Goal: Find contact information: Find contact information

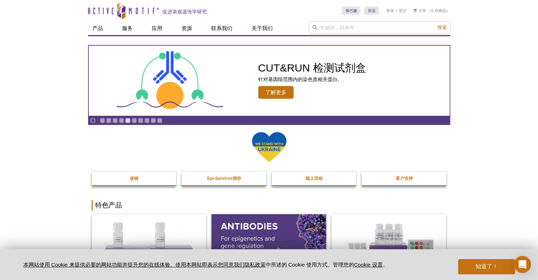
scroll to position [71, 0]
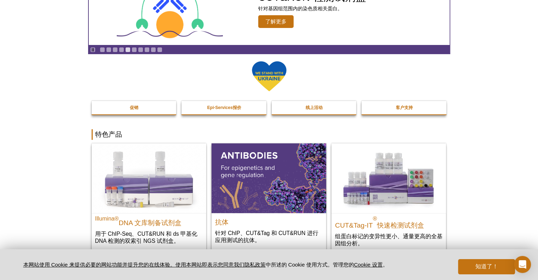
drag, startPoint x: 515, startPoint y: 91, endPoint x: 452, endPoint y: 79, distance: 64.1
click at [491, 267] on font "知道了！" at bounding box center [486, 266] width 23 height 6
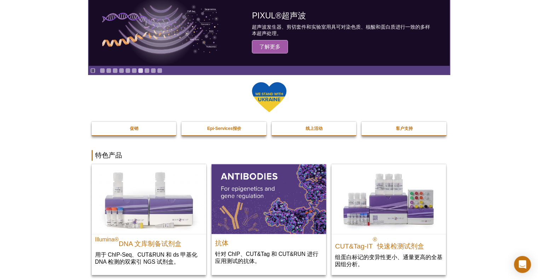
scroll to position [4, 0]
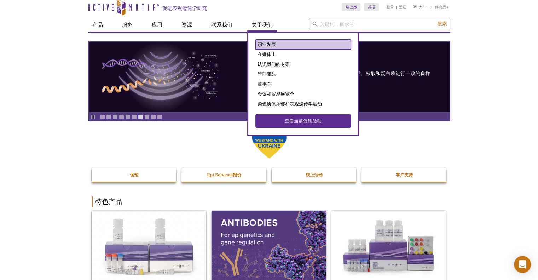
click at [268, 40] on link "职业发展" at bounding box center [304, 45] width 96 height 10
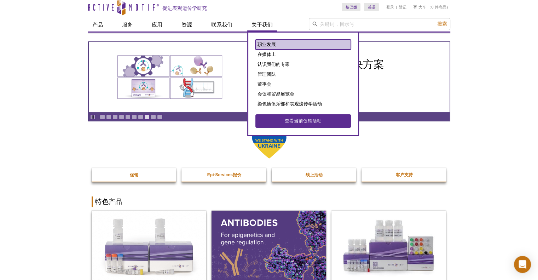
click at [268, 40] on link "职业发展" at bounding box center [304, 45] width 96 height 10
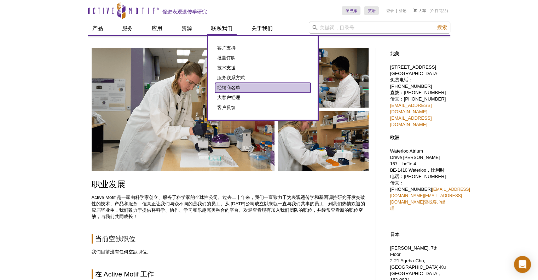
click at [224, 89] on font "经销商名单" at bounding box center [228, 87] width 23 height 5
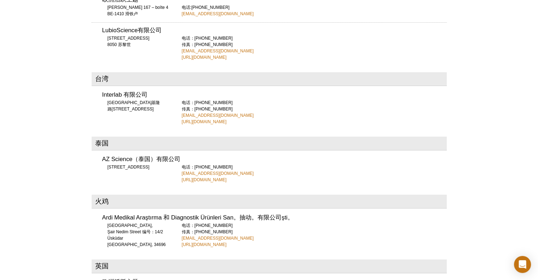
scroll to position [2868, 0]
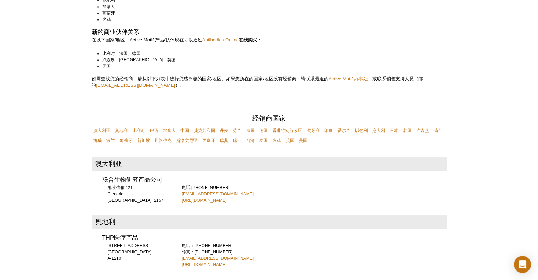
scroll to position [142, 0]
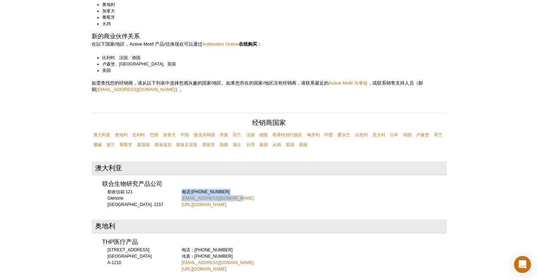
drag, startPoint x: 253, startPoint y: 194, endPoint x: 229, endPoint y: 201, distance: 25.1
click at [229, 201] on div "电话:+61 2 4575 0309 info@unitedbioresearch.com.au http://www.unitedbioresearch.c…" at bounding box center [314, 198] width 265 height 19
click at [246, 196] on div "电话:+61 2 4575 0309 info@unitedbioresearch.com.au http://www.unitedbioresearch.c…" at bounding box center [314, 198] width 265 height 19
drag, startPoint x: 247, startPoint y: 198, endPoint x: 176, endPoint y: 200, distance: 71.9
click at [176, 200] on div "联合生物研究产品公司 邮政信箱 121 Glenorie NSW, 2157 电话:+61 2 4575 0309 info@unitedbioresearc…" at bounding box center [269, 192] width 355 height 32
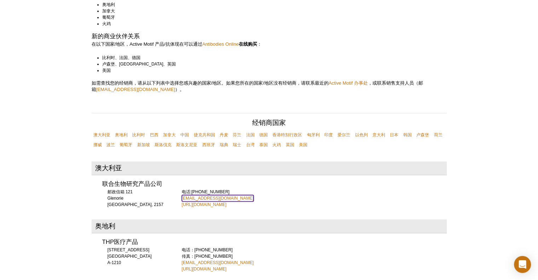
copy font "[EMAIL_ADDRESS][DOMAIN_NAME]"
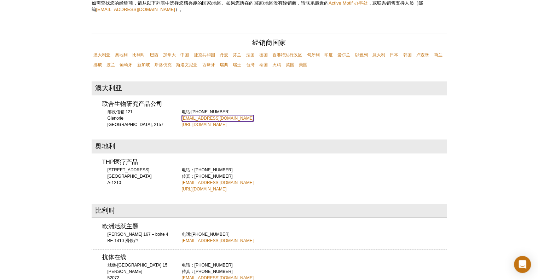
scroll to position [319, 0]
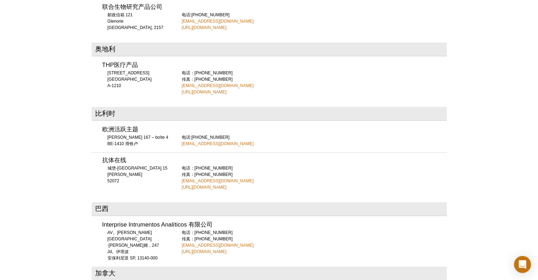
click at [289, 136] on div "欧洲活跃主题 Drève Richelle 167 – boîte 4 BE-1410 滑铁卢 电话:+32 (0)2 653 0001 euro-order…" at bounding box center [269, 134] width 355 height 25
drag, startPoint x: 261, startPoint y: 132, endPoint x: 254, endPoint y: 135, distance: 7.9
click at [261, 132] on h3 "欧洲活跃主题" at bounding box center [274, 130] width 345 height 6
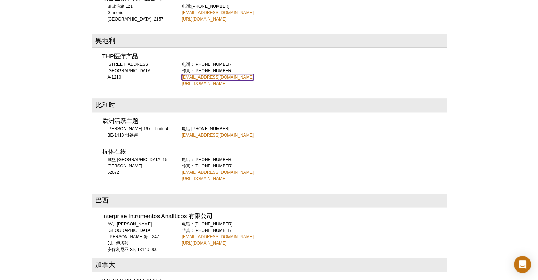
scroll to position [389, 0]
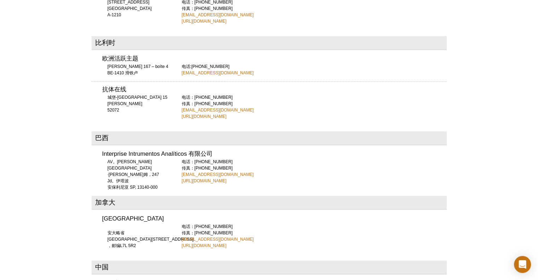
click at [272, 110] on div "电话：+49 (0)241 95 163 153 传真：+49 (0)241 95 163 155 orders@antibodies-online.com …" at bounding box center [314, 106] width 265 height 25
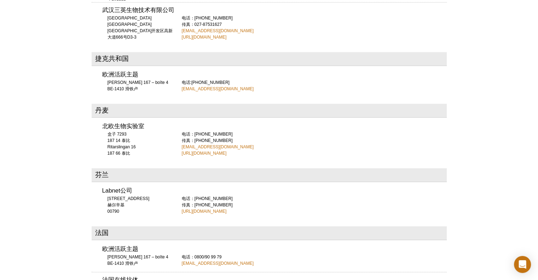
scroll to position [708, 0]
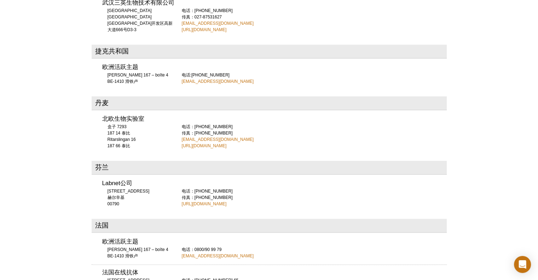
drag, startPoint x: 209, startPoint y: 136, endPoint x: 338, endPoint y: 136, distance: 129.2
click at [338, 136] on div "电话：08-630 85 10 传真：08-630 09 05 info@nordicbiolabs.se http://www.nordicbiolabs.…" at bounding box center [314, 136] width 265 height 25
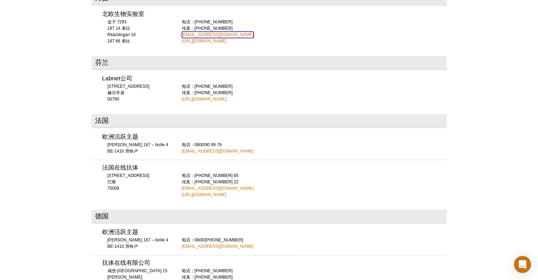
scroll to position [814, 0]
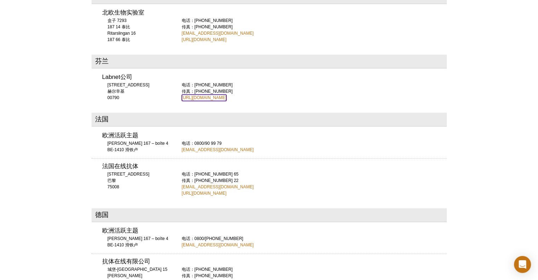
click at [200, 99] on font "[URL][DOMAIN_NAME]" at bounding box center [204, 97] width 45 height 5
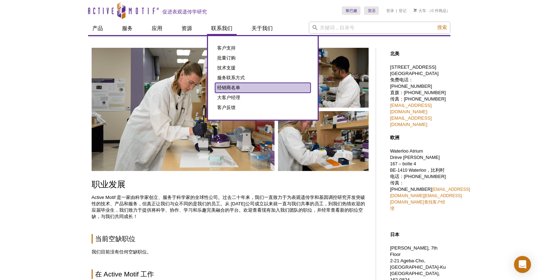
click at [236, 83] on link "经销商名单" at bounding box center [263, 88] width 96 height 10
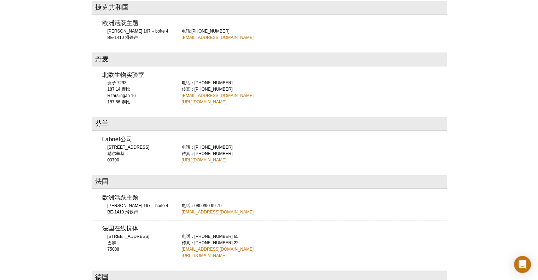
scroll to position [850, 0]
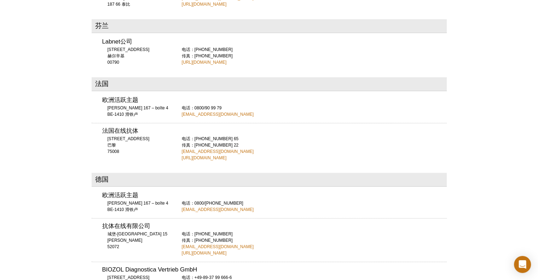
click at [280, 94] on div "欧洲活跃主题 [PERSON_NAME] 167 – boîte 4 BE-1410 滑铁卢 电话：0800/90 99 79 [EMAIL_ADDRESS]…" at bounding box center [269, 104] width 355 height 25
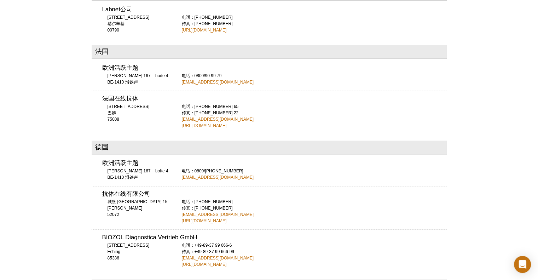
scroll to position [920, 0]
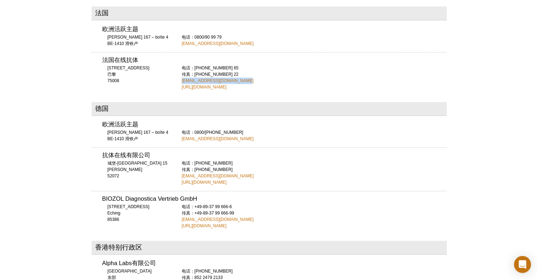
drag, startPoint x: 241, startPoint y: 79, endPoint x: 181, endPoint y: 80, distance: 60.2
click at [181, 80] on div "法国在线抗体 [GEOGRAPHIC_DATA] [GEOGRAPHIC_DATA] 75008 电话：[PHONE_NUMBER] 65 传真：[PHONE…" at bounding box center [269, 71] width 355 height 38
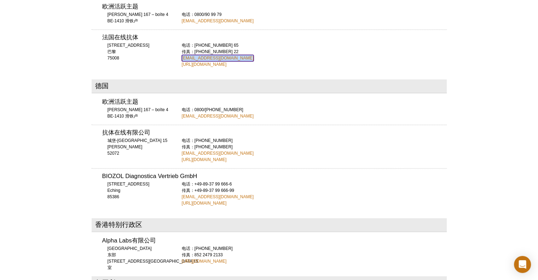
scroll to position [956, 0]
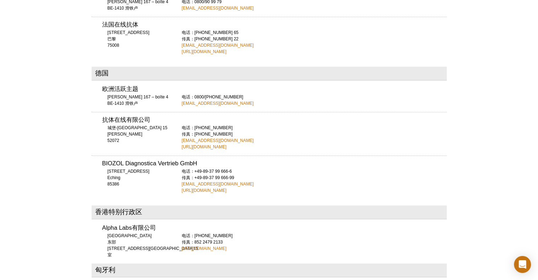
click at [400, 137] on div "电话：[PHONE_NUMBER] 传真：[PHONE_NUMBER] [EMAIL_ADDRESS][DOMAIN_NAME] [URL][DOMAIN_N…" at bounding box center [314, 137] width 265 height 25
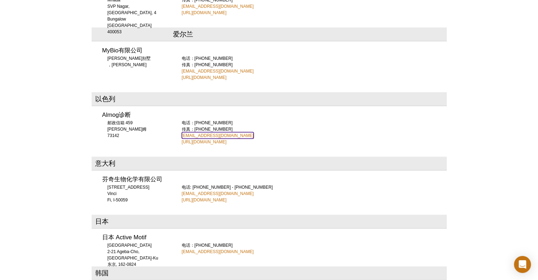
scroll to position [1522, 0]
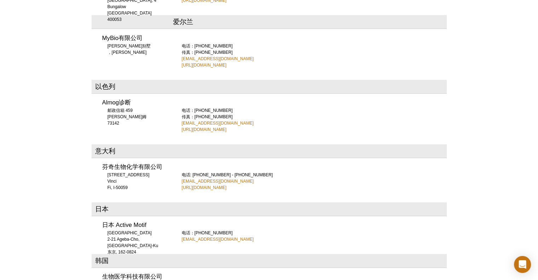
click at [267, 190] on div "澳大利亚 联合生物研究产品公司 邮政信箱 121 Glenorie [GEOGRAPHIC_DATA], 2157 电话:[PHONE_NUMBER] [EM…" at bounding box center [269, 177] width 355 height 2806
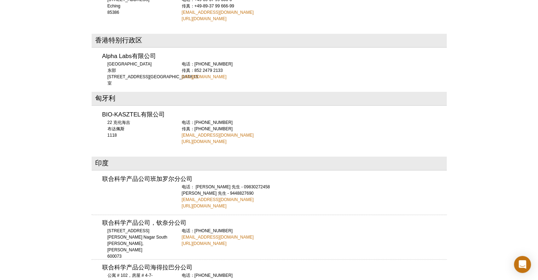
scroll to position [1090, 0]
